Goal: Information Seeking & Learning: Learn about a topic

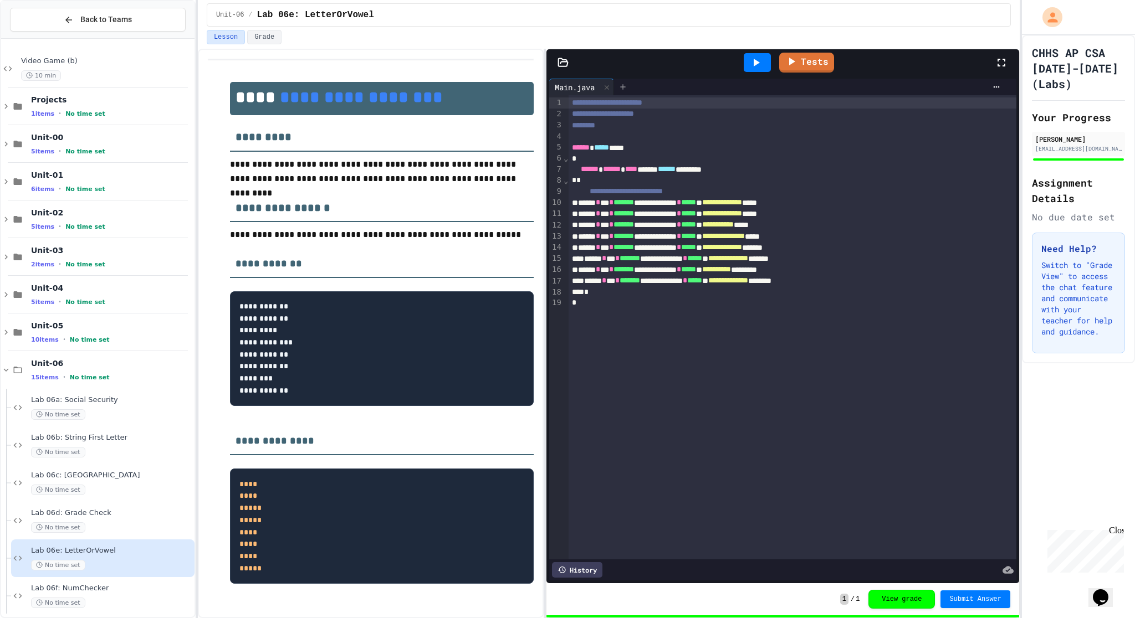
click at [626, 89] on icon at bounding box center [622, 87] width 9 height 9
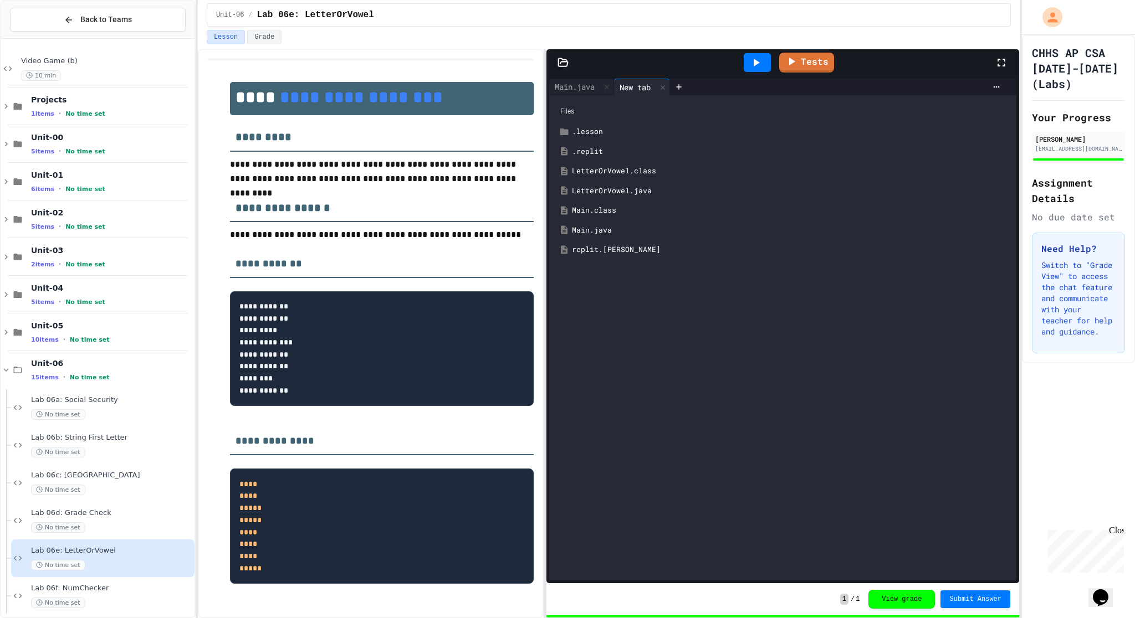
click at [636, 195] on div "LetterOrVowel.java" at bounding box center [791, 191] width 438 height 11
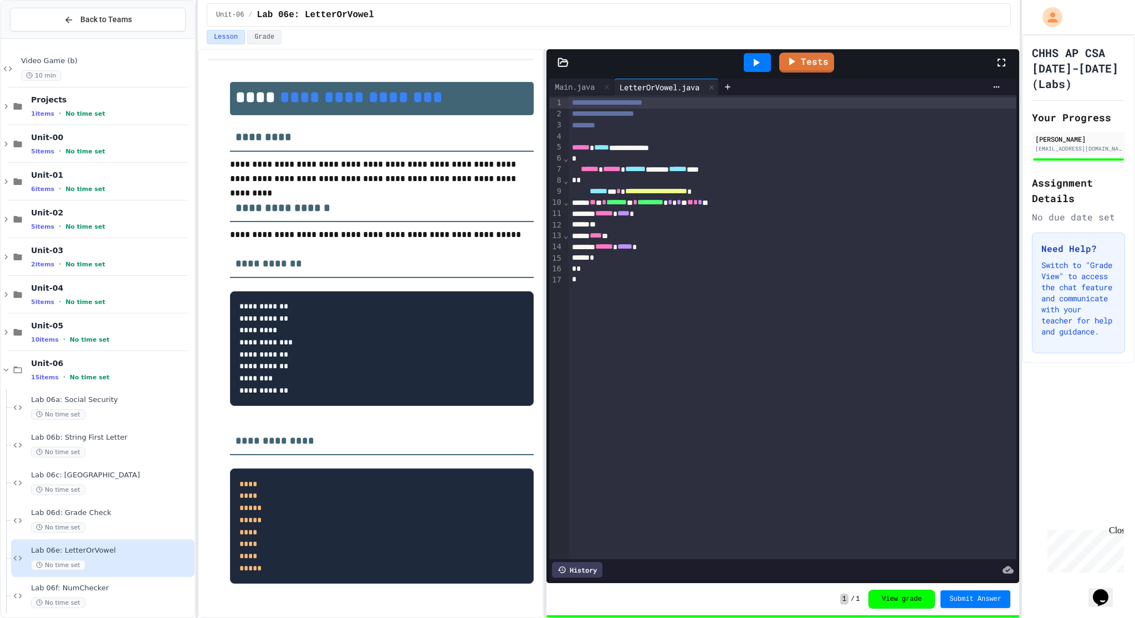
click at [754, 66] on icon at bounding box center [757, 63] width 6 height 8
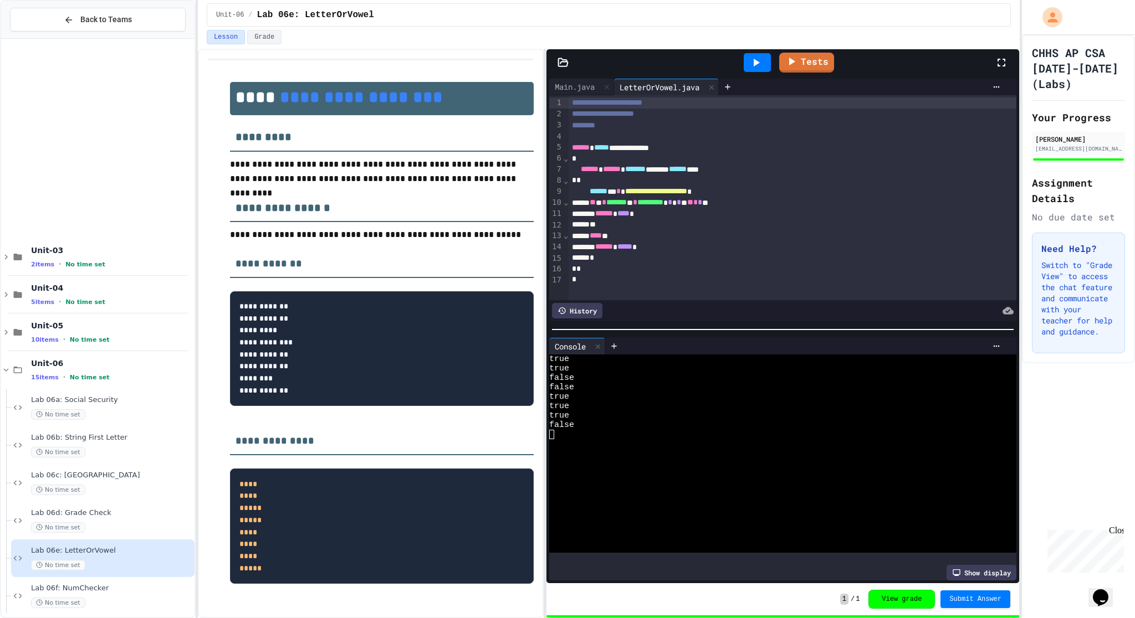
scroll to position [270, 0]
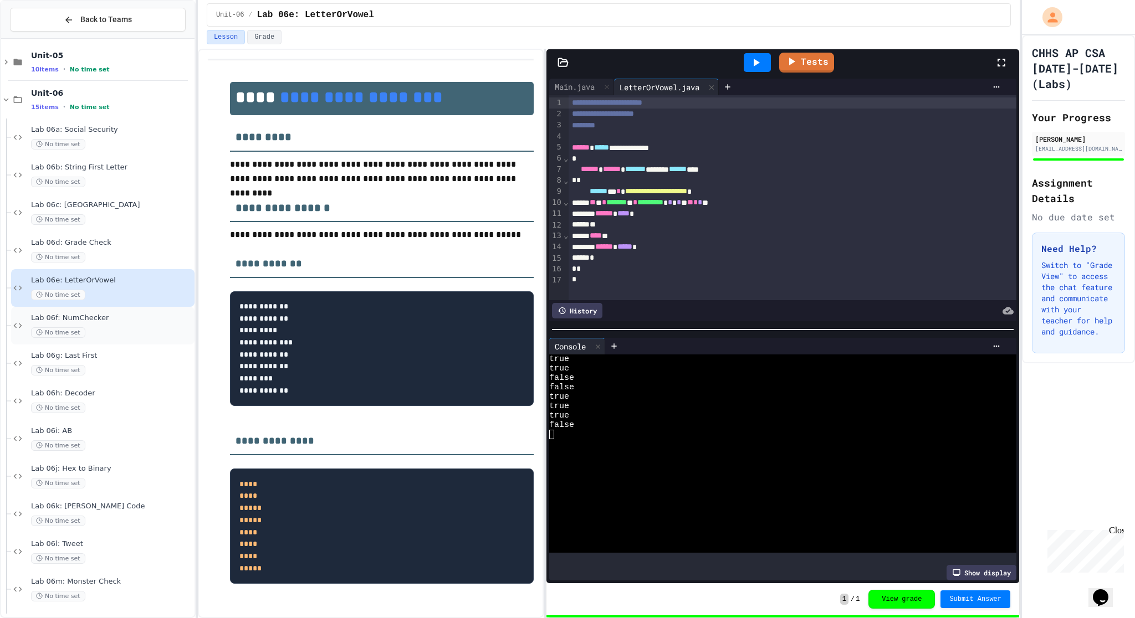
click at [95, 331] on div "No time set" at bounding box center [111, 332] width 161 height 11
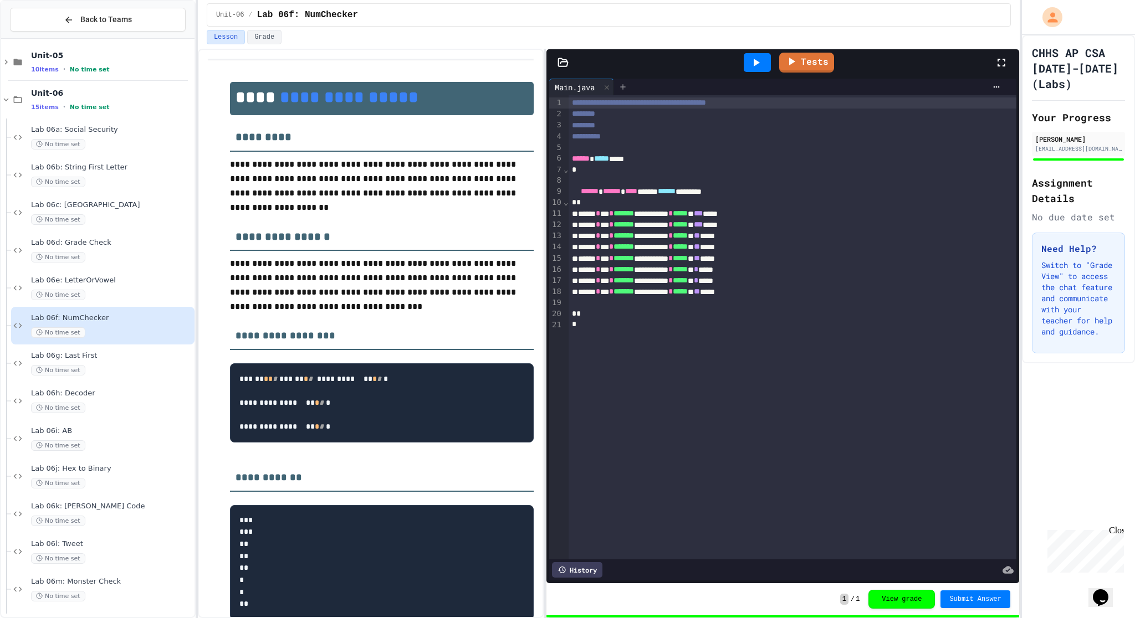
click at [627, 91] on icon at bounding box center [622, 87] width 9 height 9
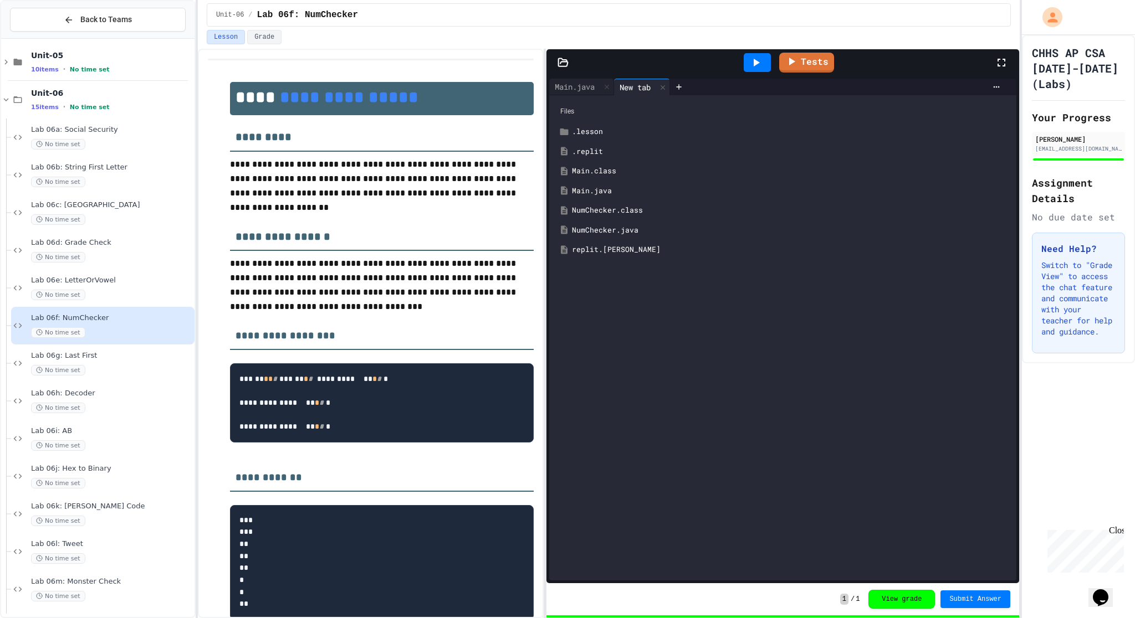
click at [627, 229] on div "NumChecker.java" at bounding box center [791, 230] width 438 height 11
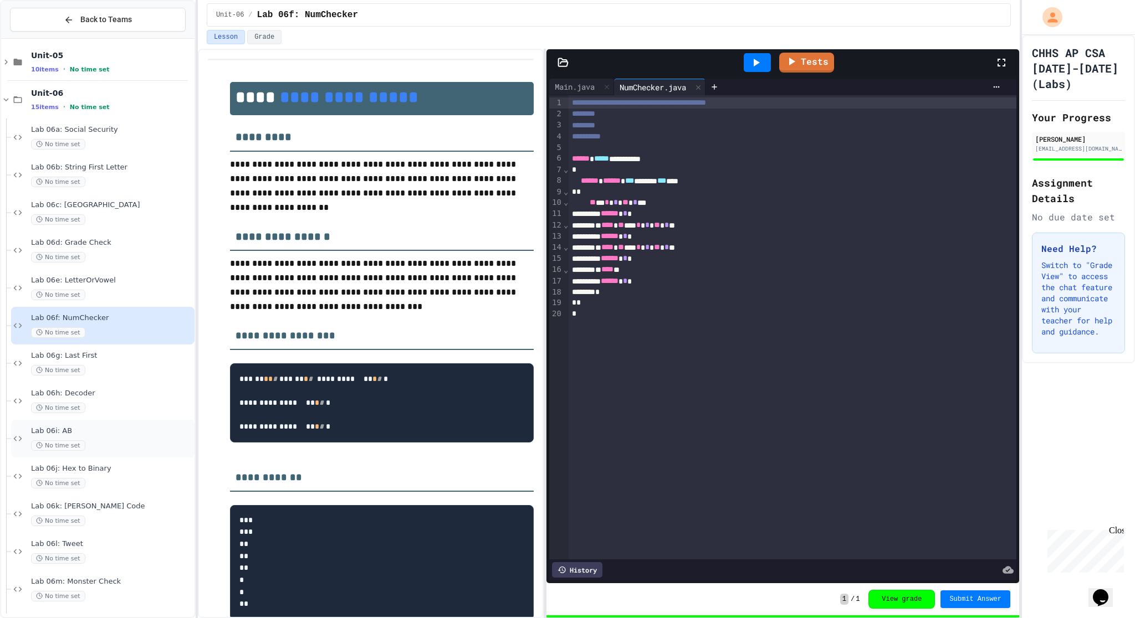
click at [99, 421] on div "Lab 06i: AB No time set" at bounding box center [102, 439] width 183 height 38
